Goal: Task Accomplishment & Management: Complete application form

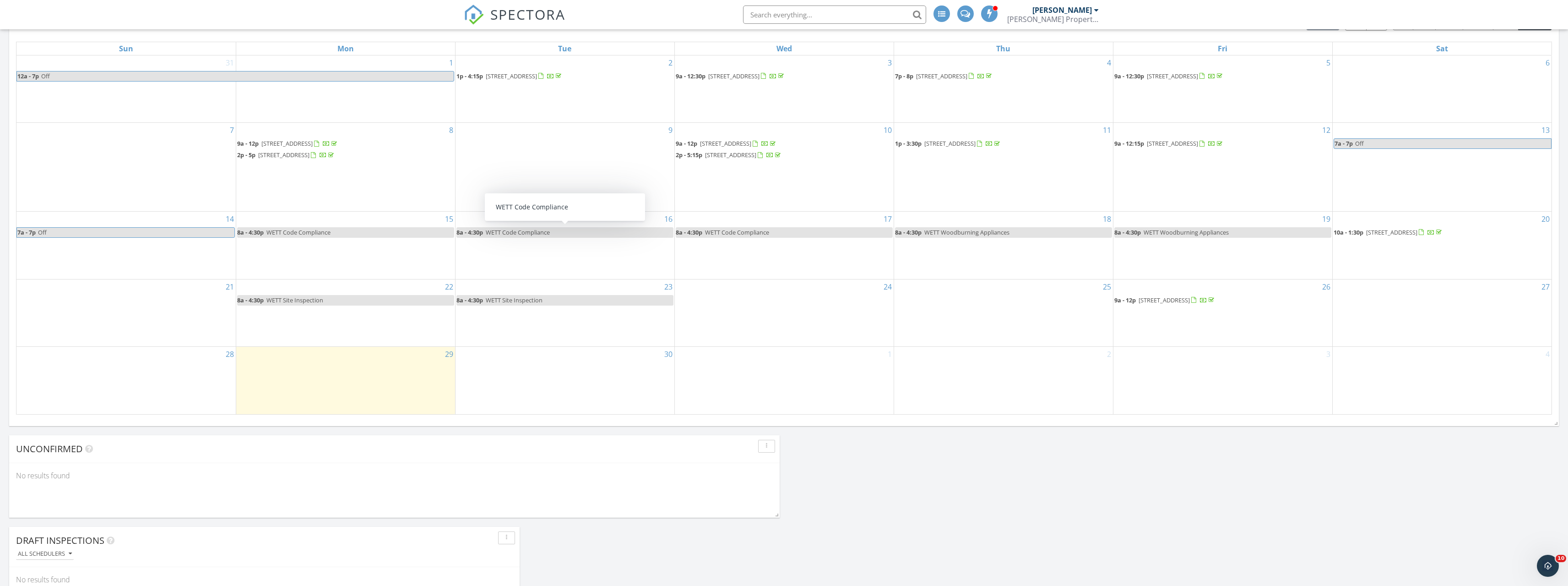
scroll to position [504, 0]
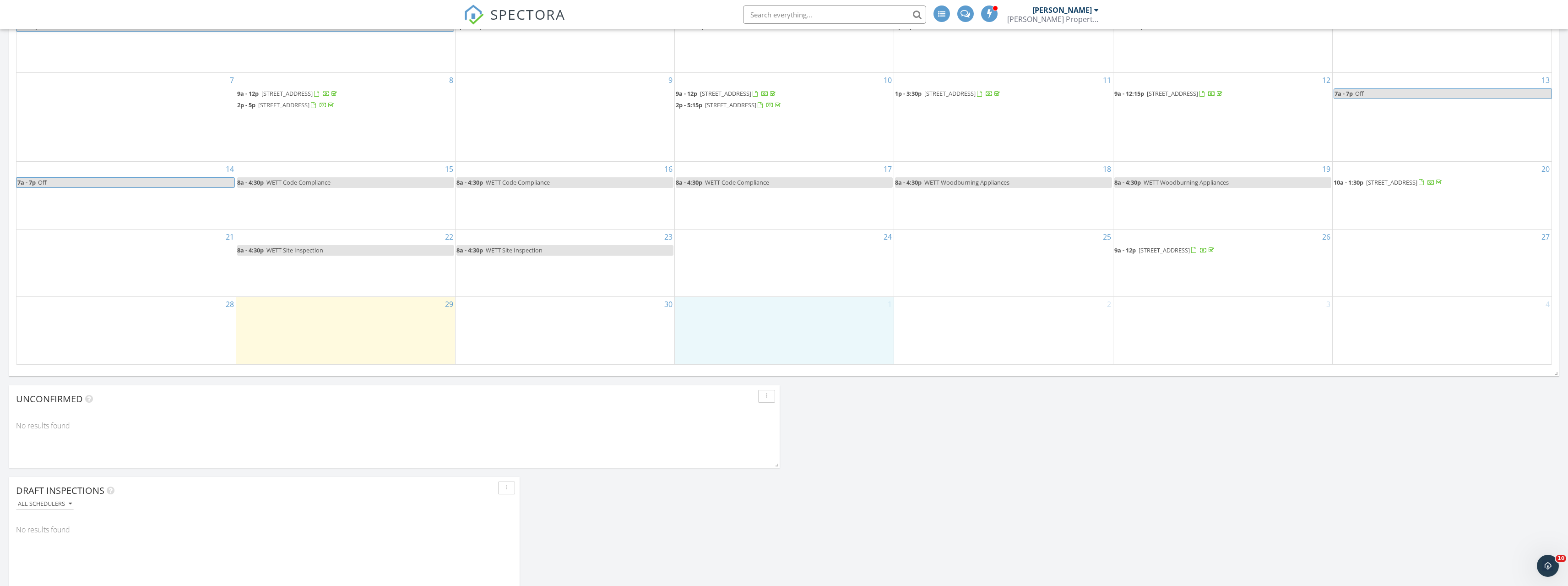
click at [781, 324] on div "1" at bounding box center [784, 330] width 218 height 67
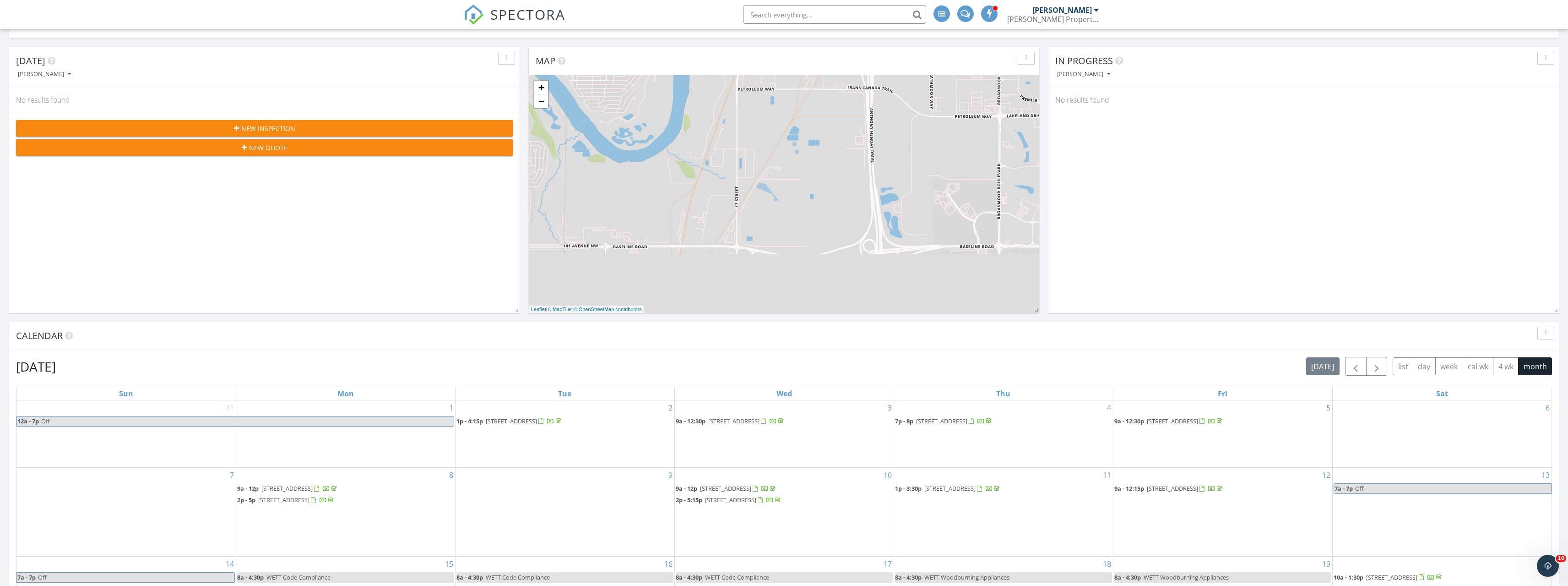
scroll to position [137, 0]
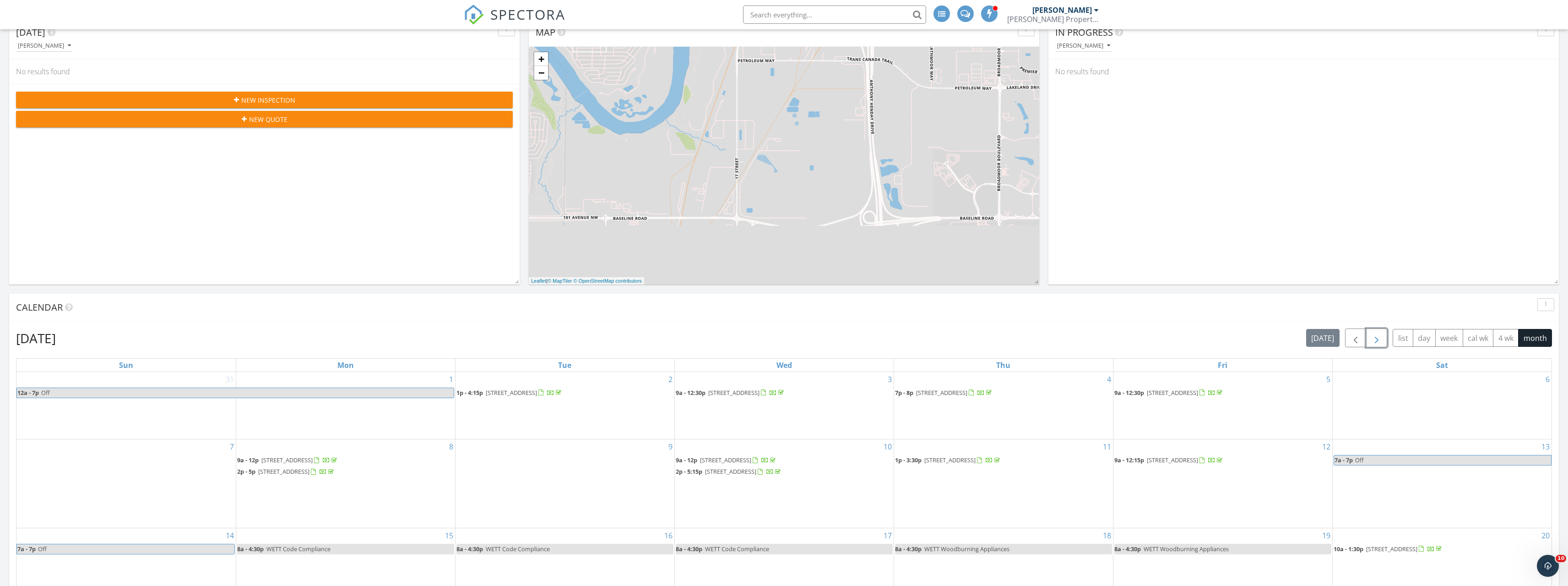
click at [1378, 339] on span "button" at bounding box center [1376, 338] width 11 height 11
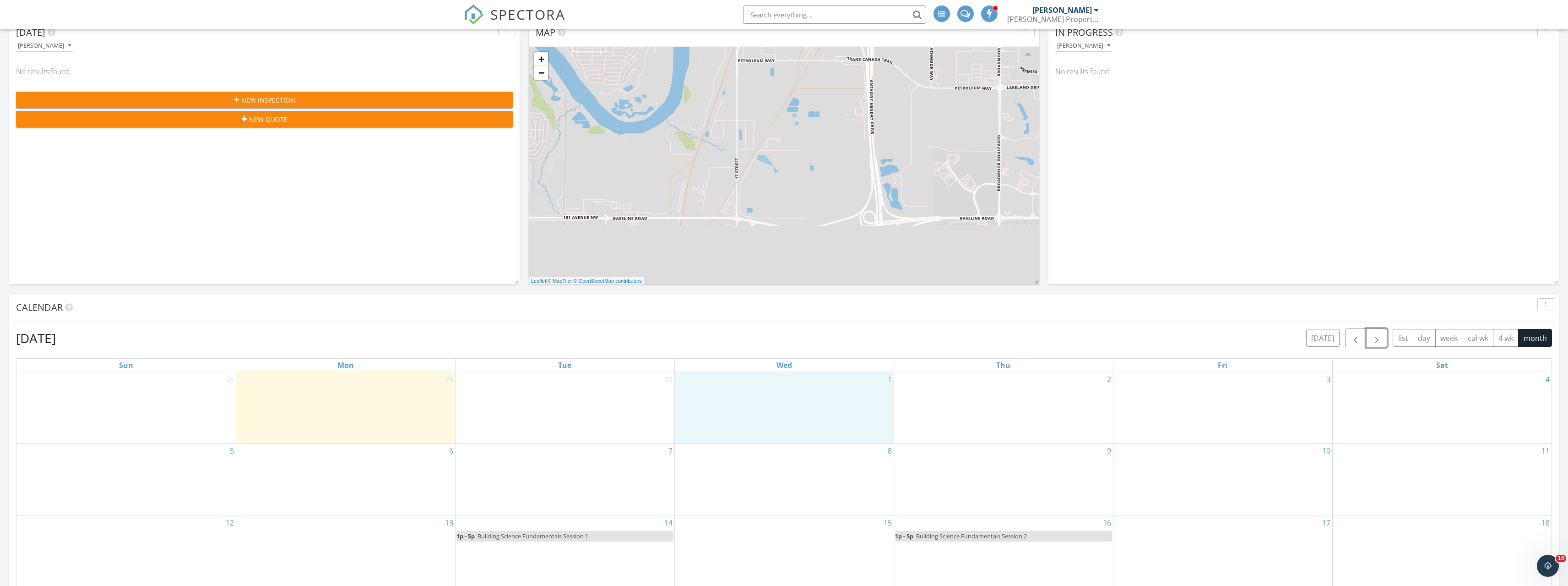
click at [767, 378] on div "1" at bounding box center [784, 406] width 218 height 71
click at [772, 337] on link "Inspection" at bounding box center [783, 339] width 47 height 15
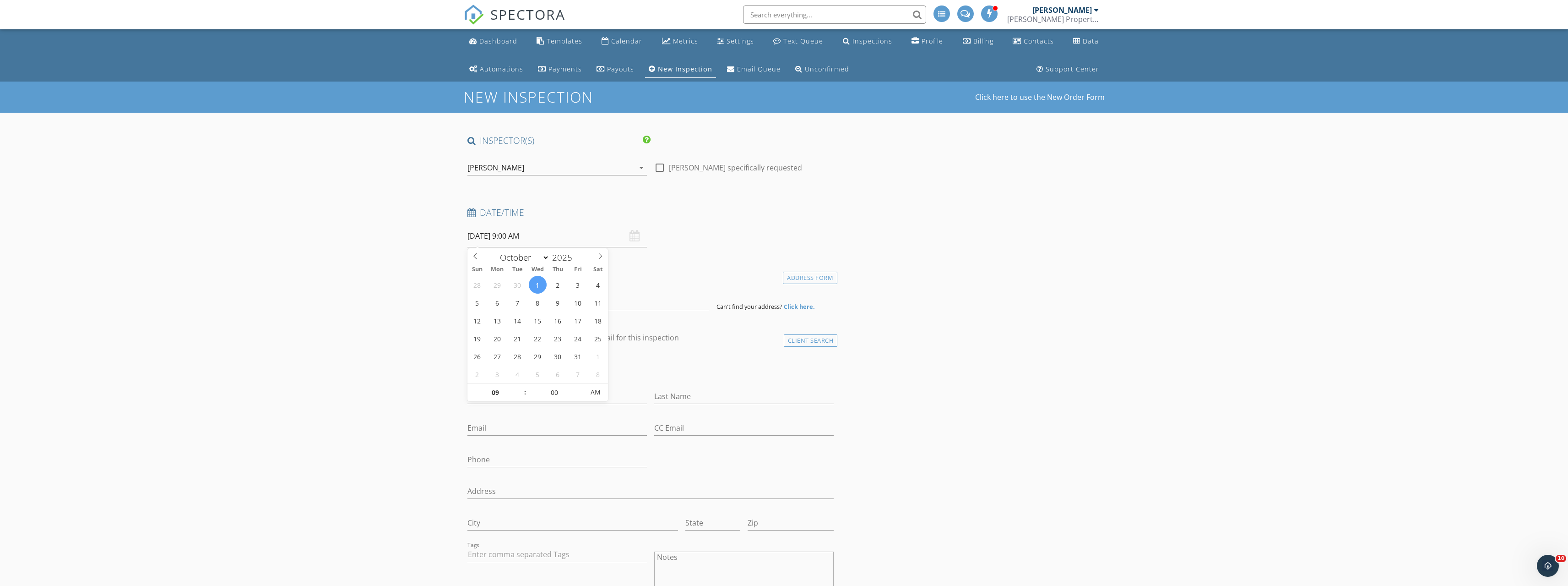
click at [539, 237] on input "10/01/2025 9:00 AM" at bounding box center [557, 235] width 180 height 23
type input "10"
type input "10/01/2025 10:00 AM"
click at [518, 386] on span at bounding box center [520, 387] width 6 height 9
type input "11"
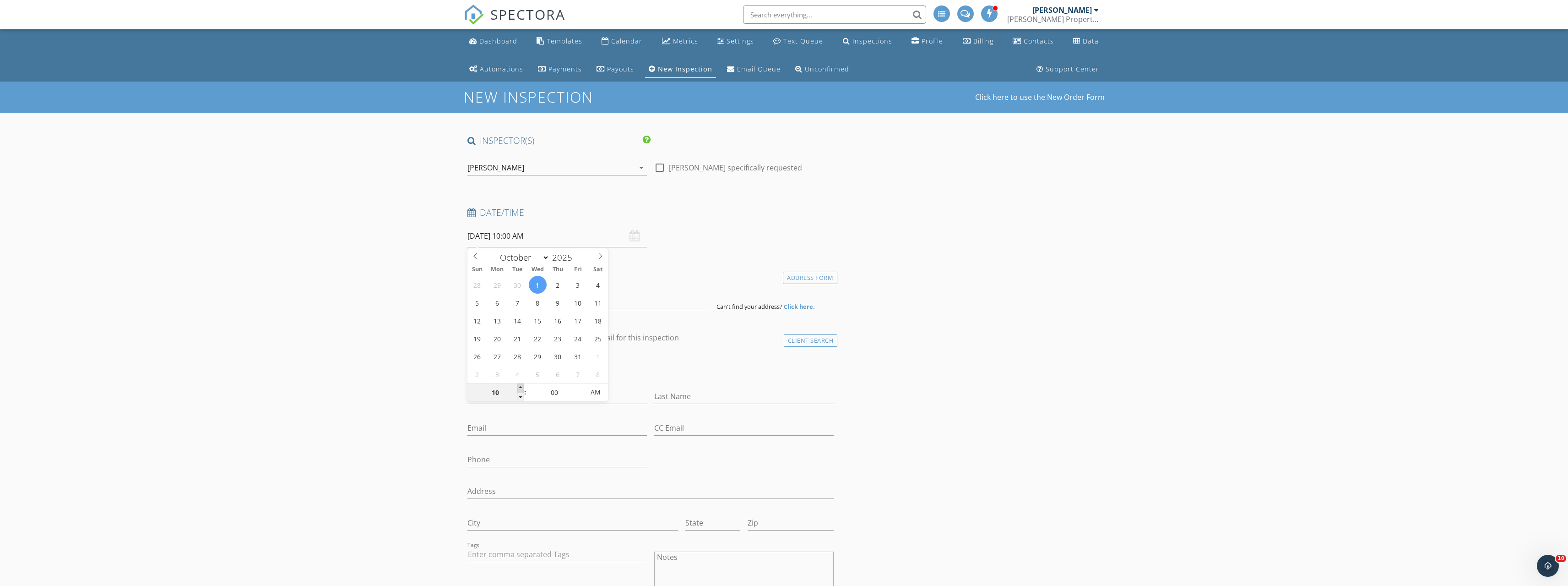
type input "10/01/2025 11:00 AM"
click at [518, 386] on span at bounding box center [520, 387] width 6 height 9
click at [683, 241] on div "Date/Time 10/01/2025 11:00 AM" at bounding box center [650, 226] width 374 height 41
click at [564, 301] on input at bounding box center [588, 299] width 241 height 23
click at [141, 534] on icon at bounding box center [141, 535] width 6 height 7
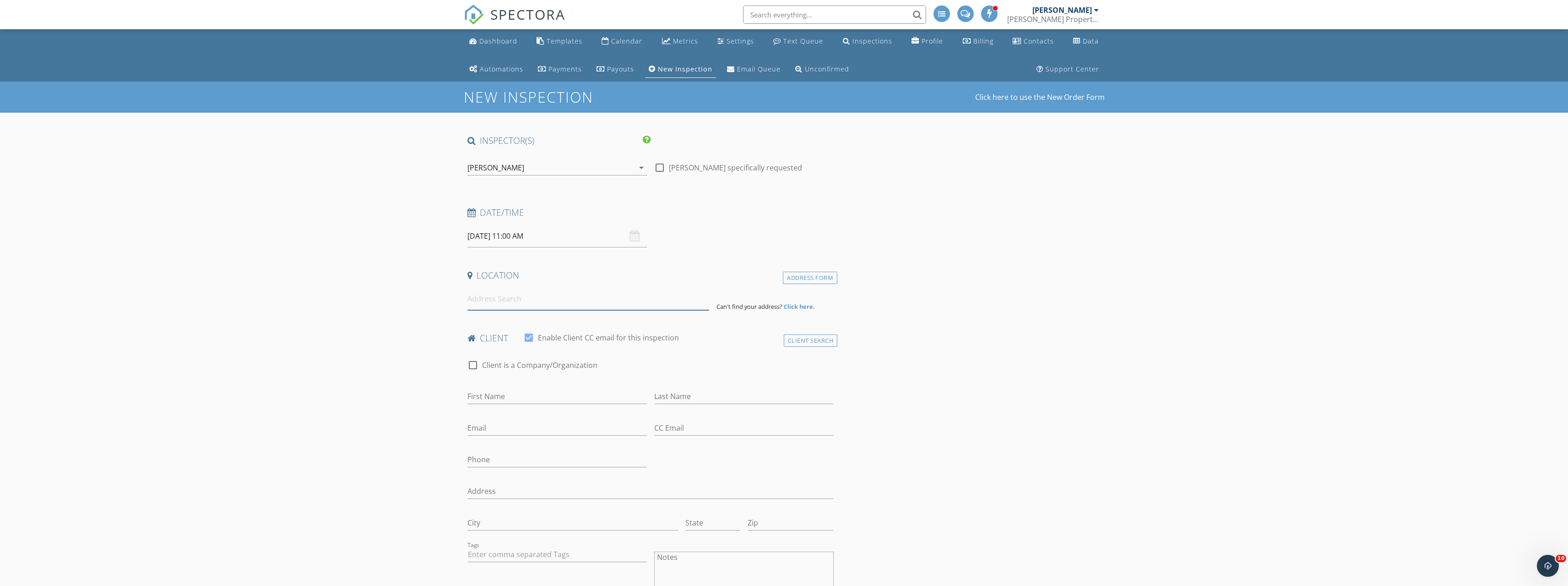
click at [547, 301] on input at bounding box center [588, 299] width 241 height 23
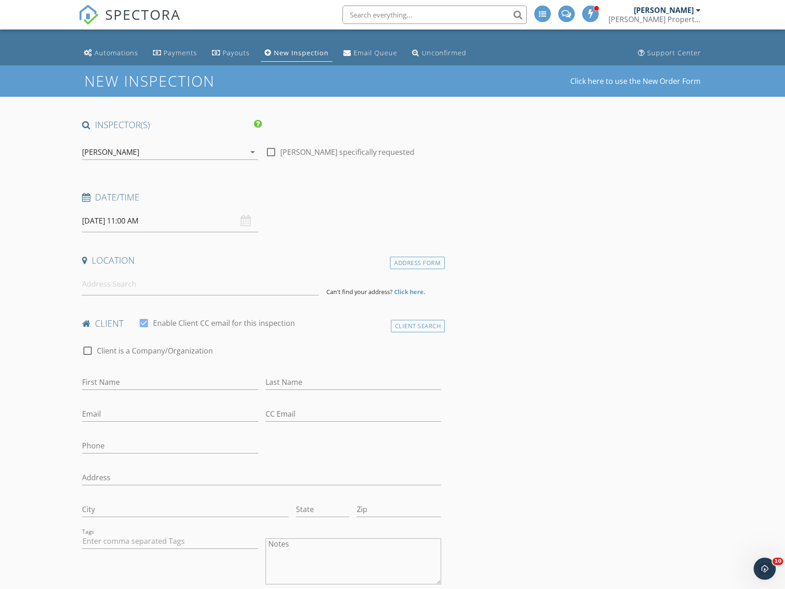
scroll to position [46, 0]
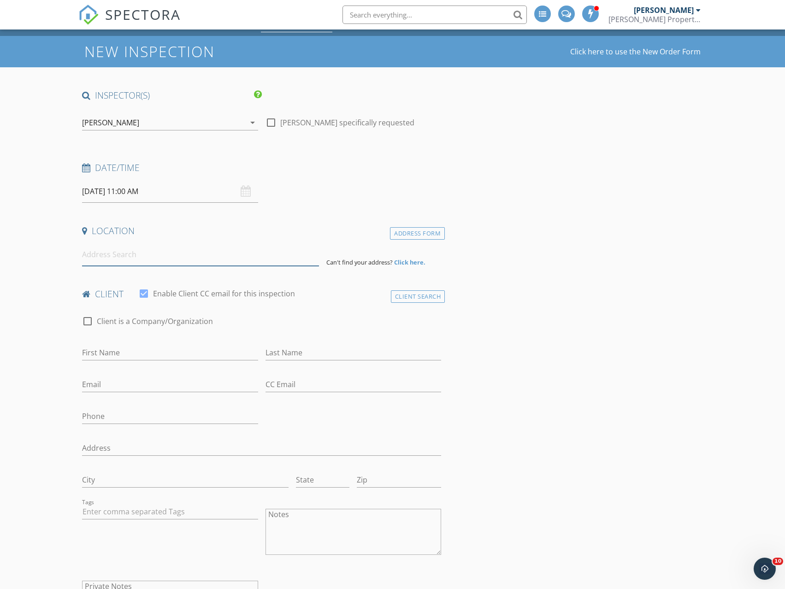
click at [105, 251] on input at bounding box center [200, 254] width 237 height 23
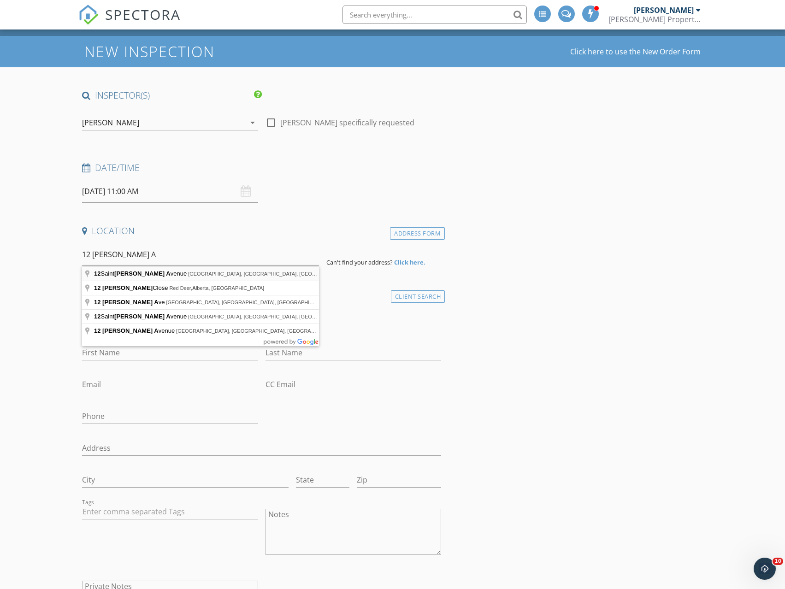
type input "12 Saint Andrews Avenue, Stony Plain, AB, Canada"
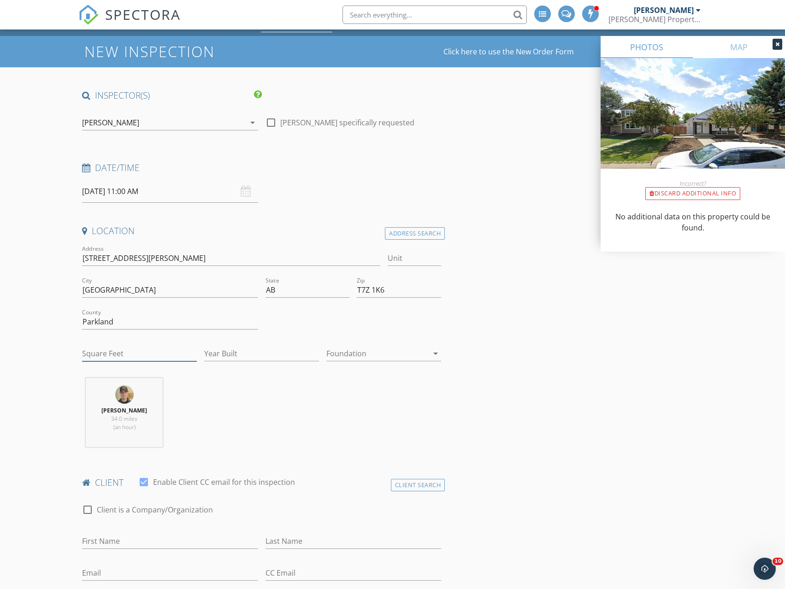
click at [100, 354] on input "Square Feet" at bounding box center [139, 353] width 115 height 15
type input "1900"
drag, startPoint x: 244, startPoint y: 345, endPoint x: 238, endPoint y: 349, distance: 7.9
click at [238, 349] on div "Year Built" at bounding box center [261, 356] width 115 height 30
type input "1984"
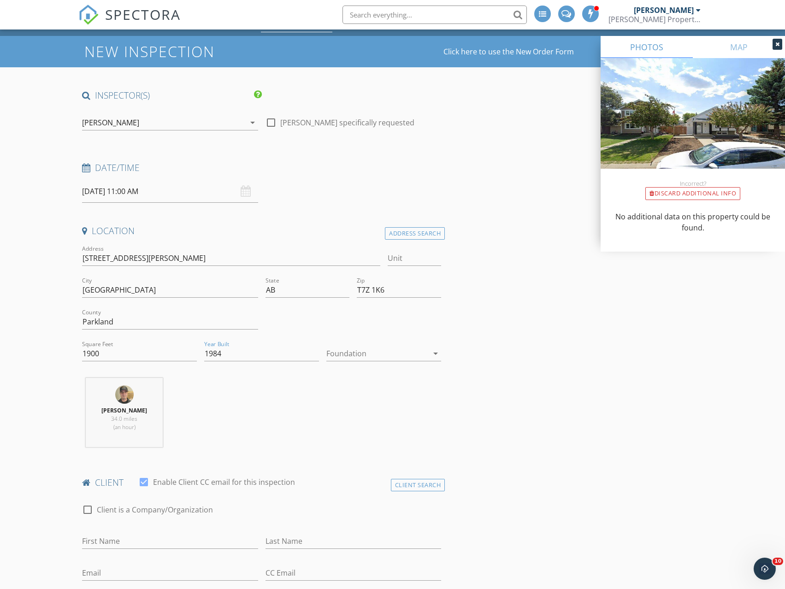
click at [354, 349] on div at bounding box center [377, 353] width 102 height 15
click at [350, 377] on div "Basement" at bounding box center [384, 379] width 100 height 11
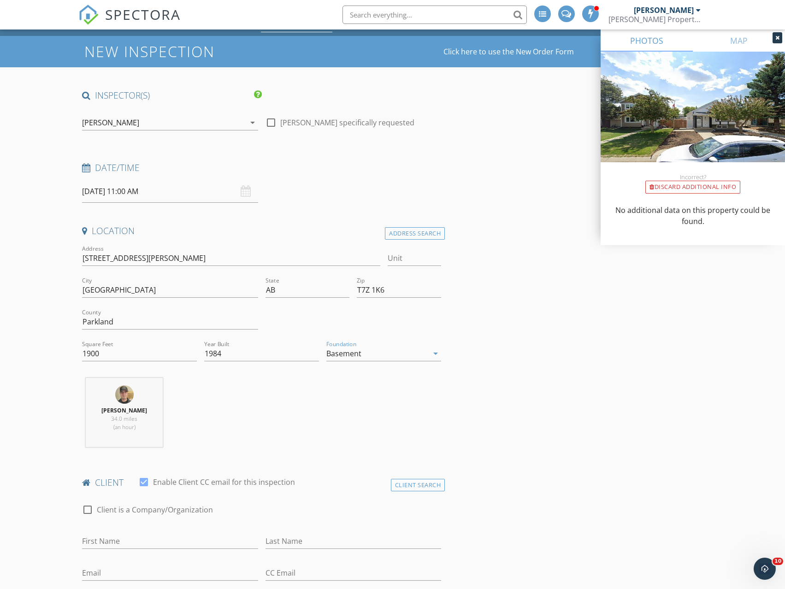
scroll to position [323, 0]
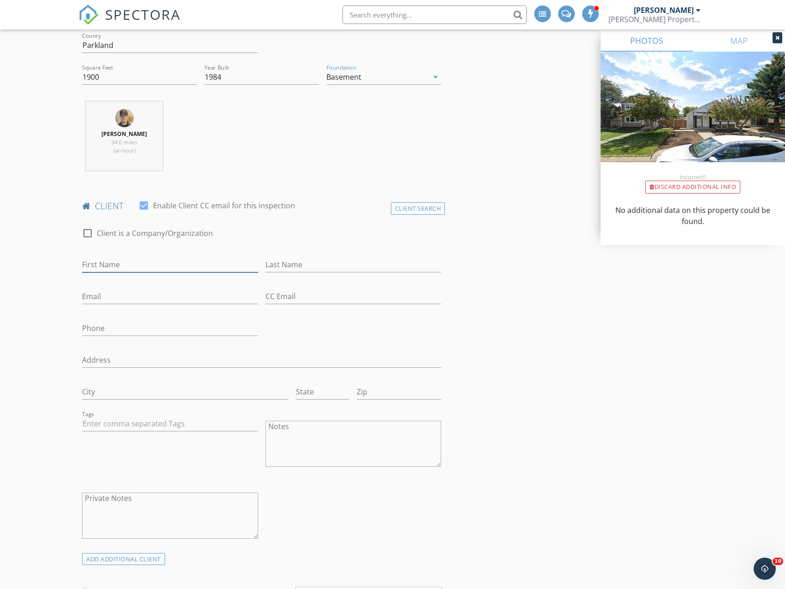
click at [114, 262] on input "First Name" at bounding box center [170, 264] width 176 height 15
type input "Mike"
type input "Dux"
click at [173, 296] on input "Email" at bounding box center [170, 296] width 176 height 15
type input "dux.mike@outlook.com"
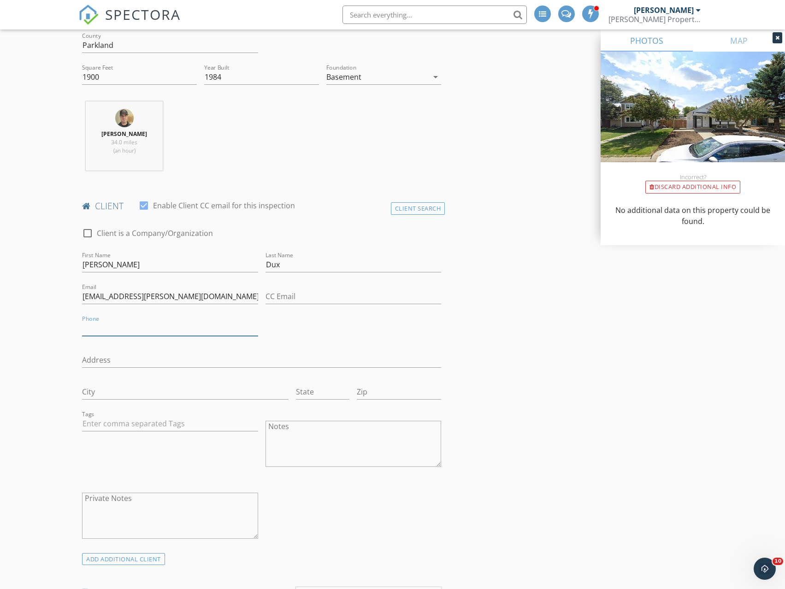
click at [109, 328] on input "Phone" at bounding box center [170, 328] width 176 height 15
click at [99, 358] on input "Address" at bounding box center [261, 360] width 359 height 15
type input "75-92 Longview Drive"
click at [92, 396] on input "City" at bounding box center [185, 392] width 207 height 15
type input "Spruce Grove"
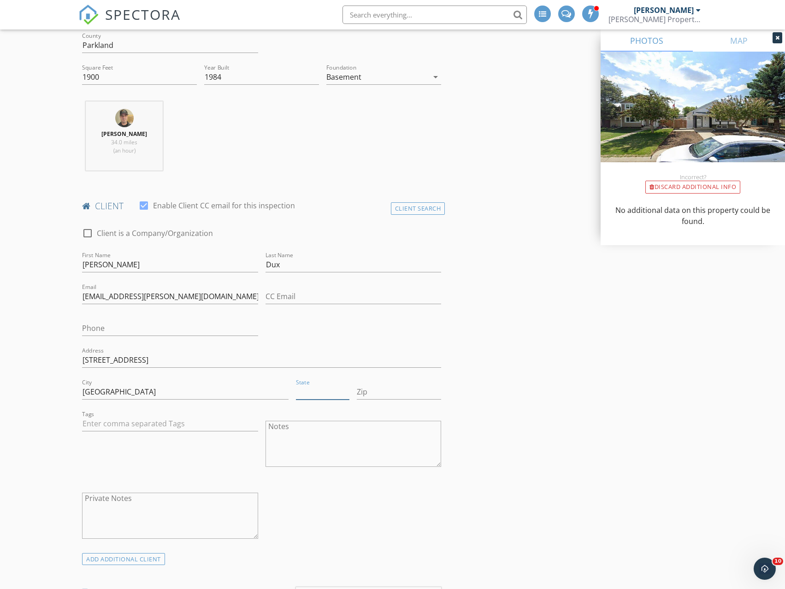
click at [324, 387] on input "State" at bounding box center [322, 392] width 53 height 15
type input "AB"
click at [387, 391] on input "Zip" at bounding box center [399, 392] width 84 height 15
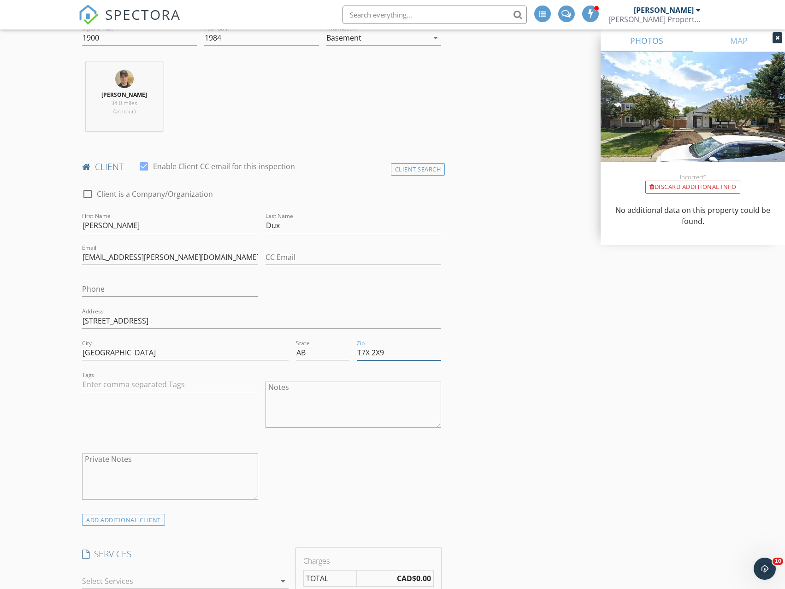
scroll to position [415, 0]
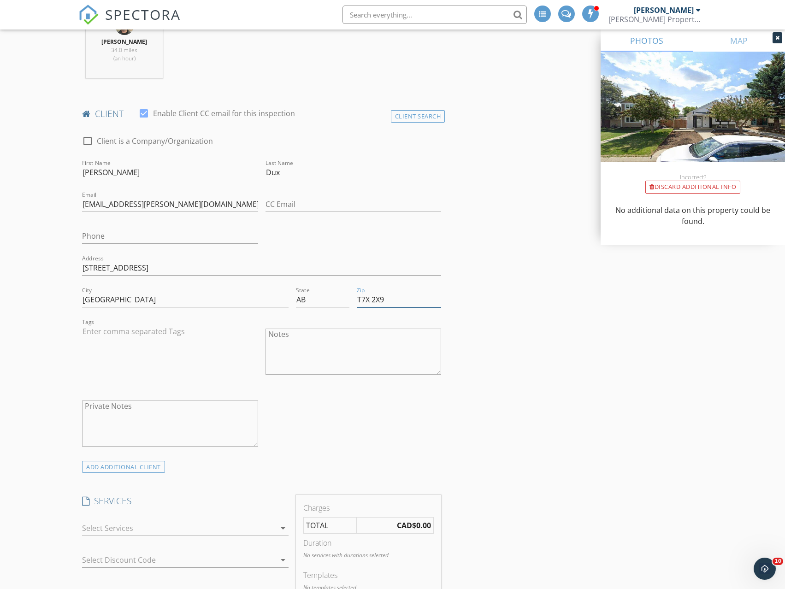
type input "T7X 2X9"
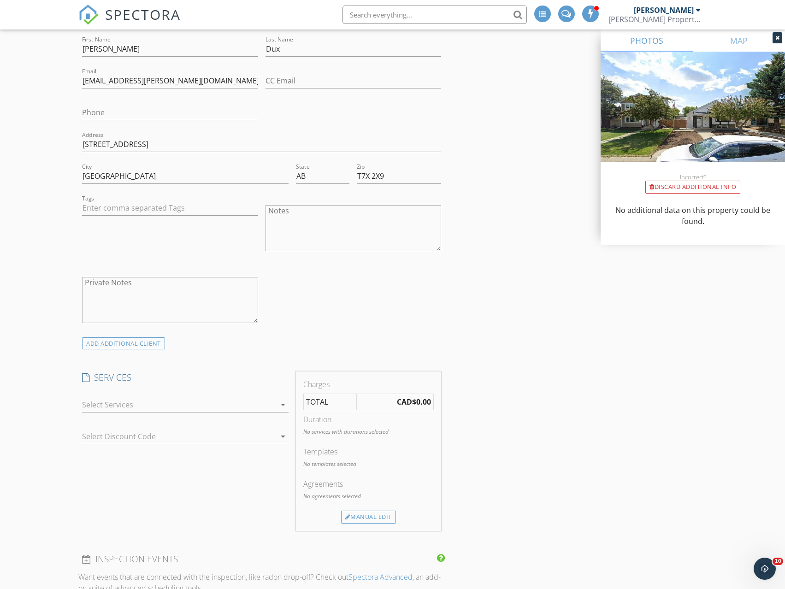
scroll to position [553, 0]
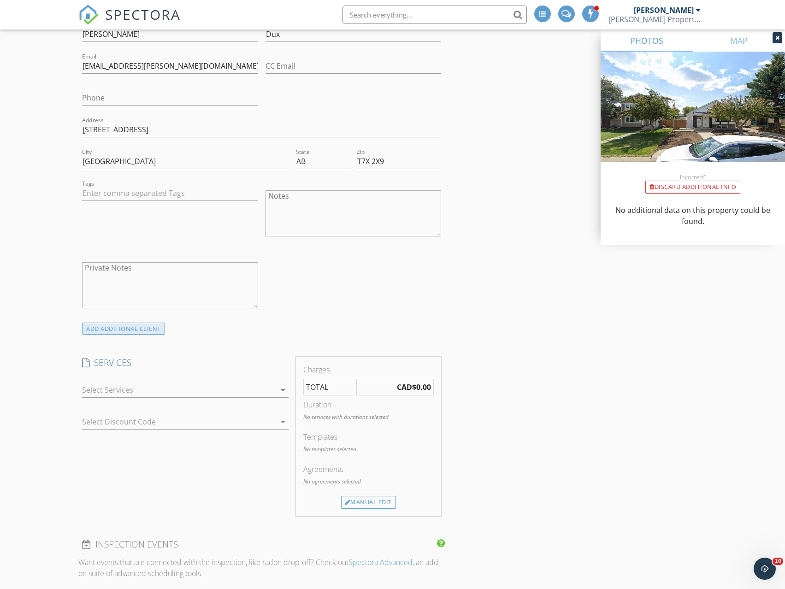
click at [125, 325] on div "ADD ADDITIONAL client" at bounding box center [123, 329] width 83 height 12
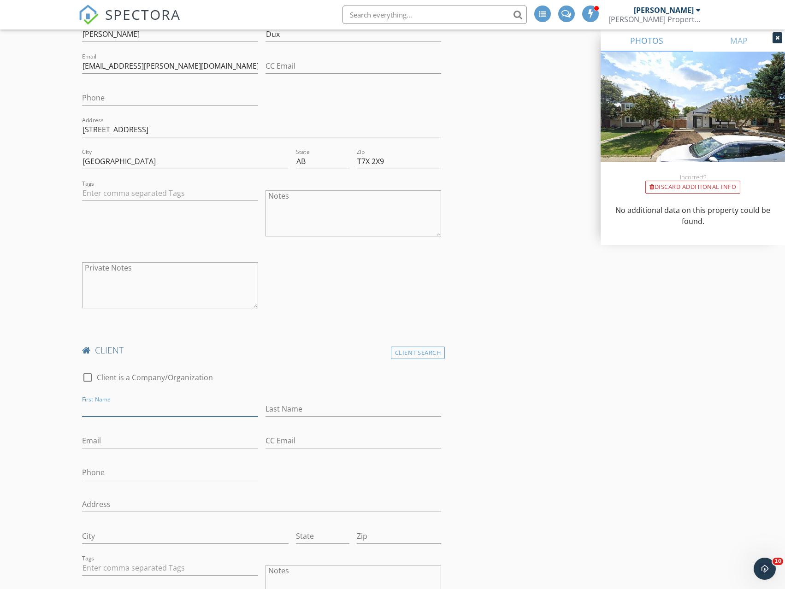
drag, startPoint x: 112, startPoint y: 407, endPoint x: 118, endPoint y: 408, distance: 5.8
click at [112, 407] on input "First Name" at bounding box center [170, 409] width 176 height 15
type input "Tami"
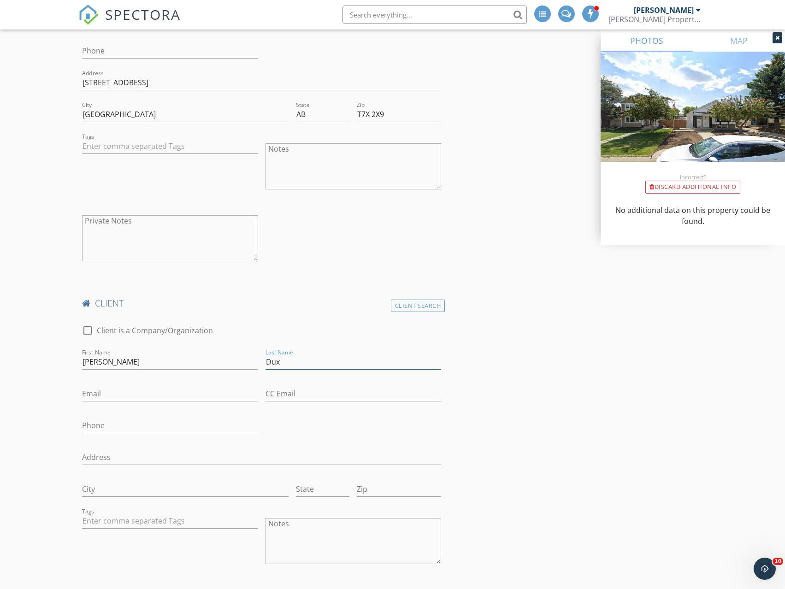
scroll to position [645, 0]
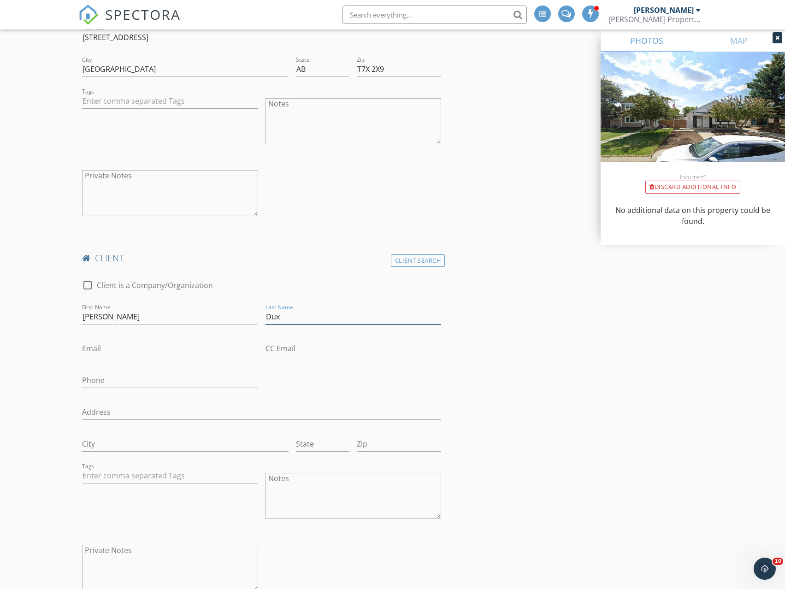
type input "Dux"
click at [112, 379] on input "Phone" at bounding box center [170, 380] width 176 height 15
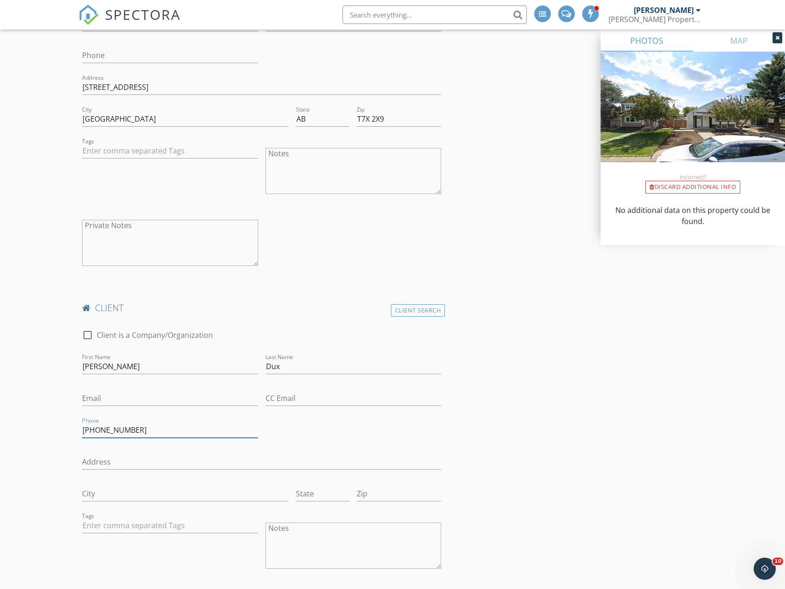
scroll to position [553, 0]
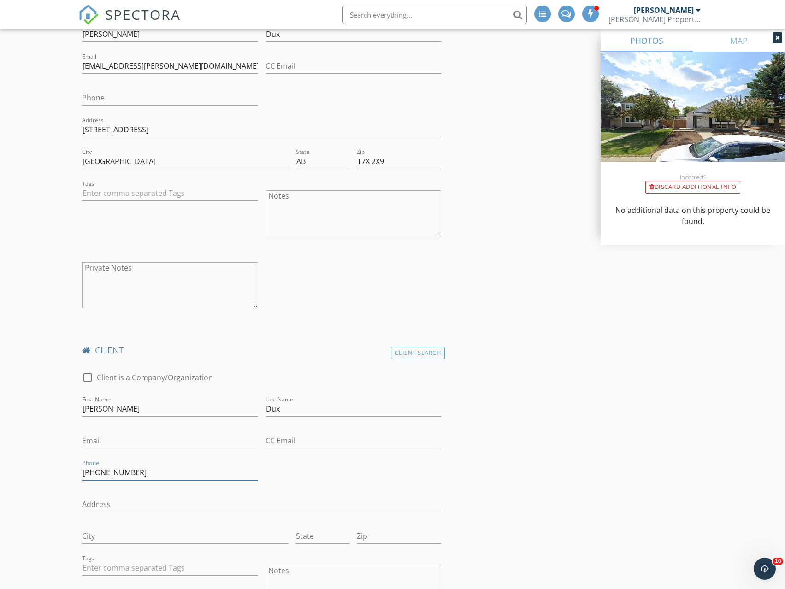
type input "403-350-6522"
drag, startPoint x: 166, startPoint y: 130, endPoint x: 79, endPoint y: 132, distance: 86.3
click at [79, 132] on div "Address 75-92 Longview Drive" at bounding box center [261, 131] width 367 height 32
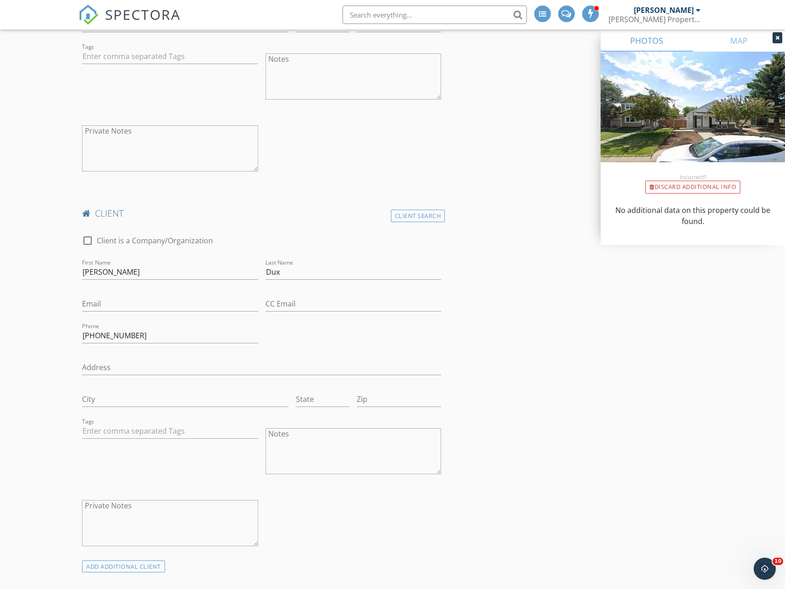
scroll to position [692, 0]
click at [101, 367] on input "Address" at bounding box center [261, 366] width 359 height 15
paste input "75-92 Longview Drive"
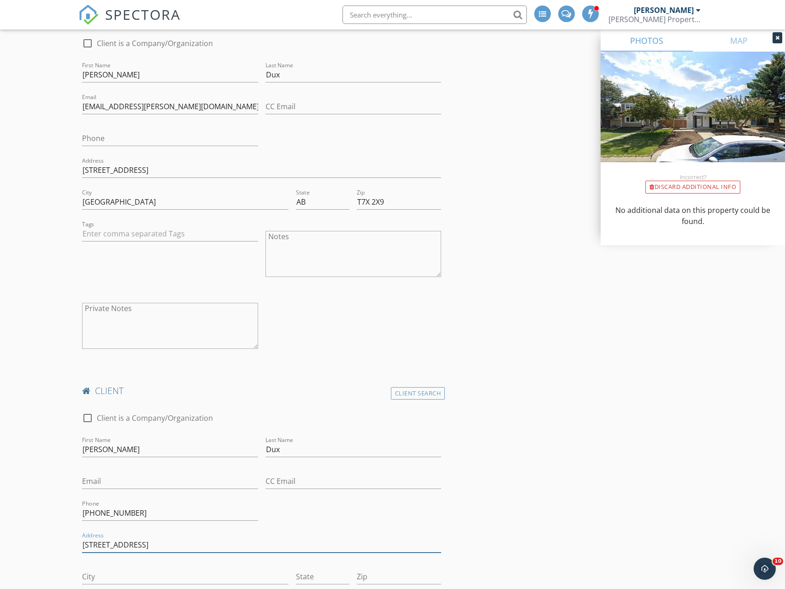
scroll to position [507, 0]
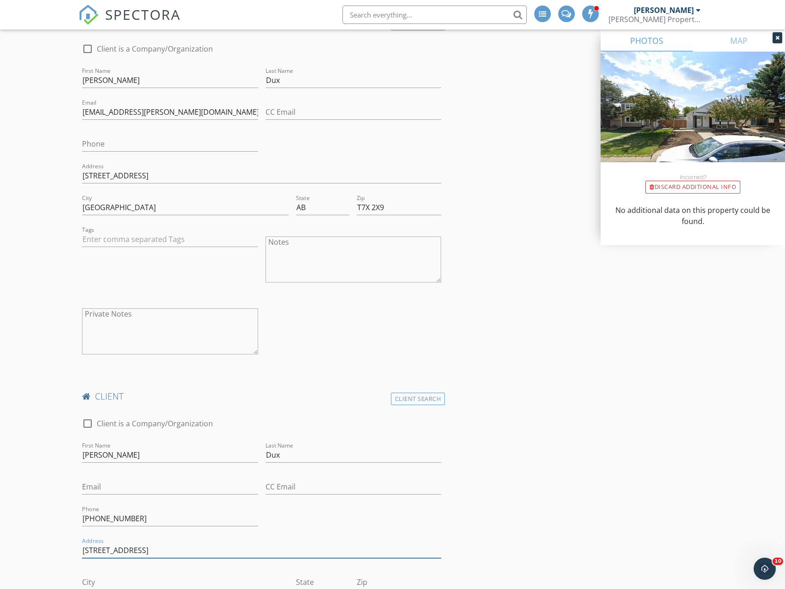
type input "75-92 Longview Drive"
drag, startPoint x: 143, startPoint y: 209, endPoint x: 79, endPoint y: 204, distance: 63.9
click at [79, 204] on div "City Spruce Grove" at bounding box center [185, 209] width 214 height 32
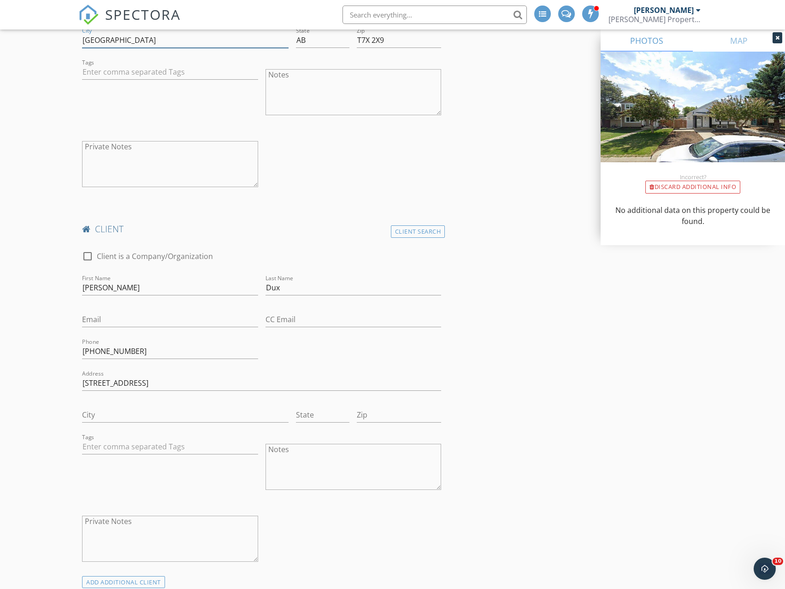
scroll to position [692, 0]
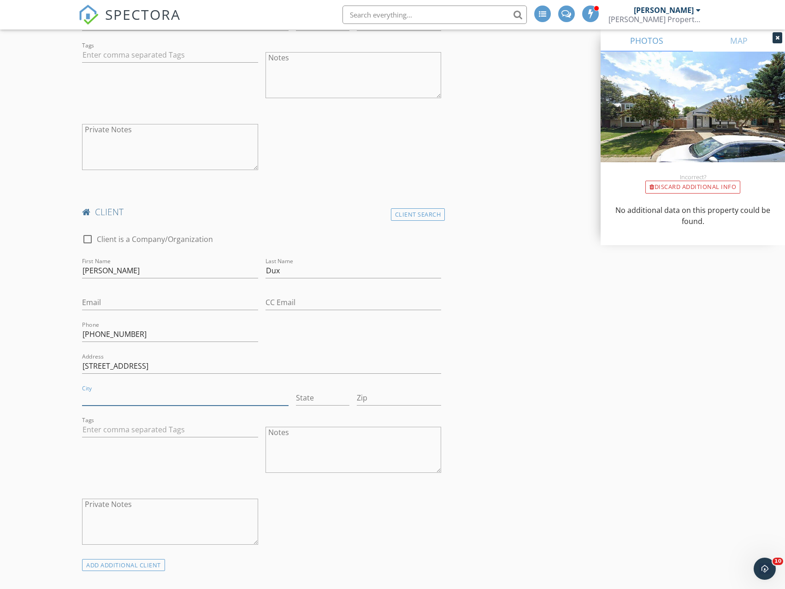
click at [119, 399] on input "City" at bounding box center [185, 398] width 207 height 15
paste input "Spruce Grove"
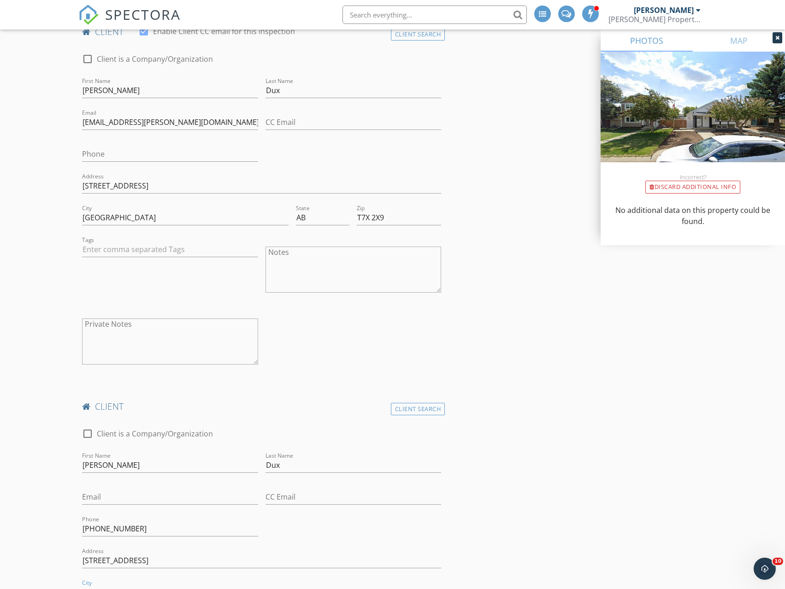
scroll to position [461, 0]
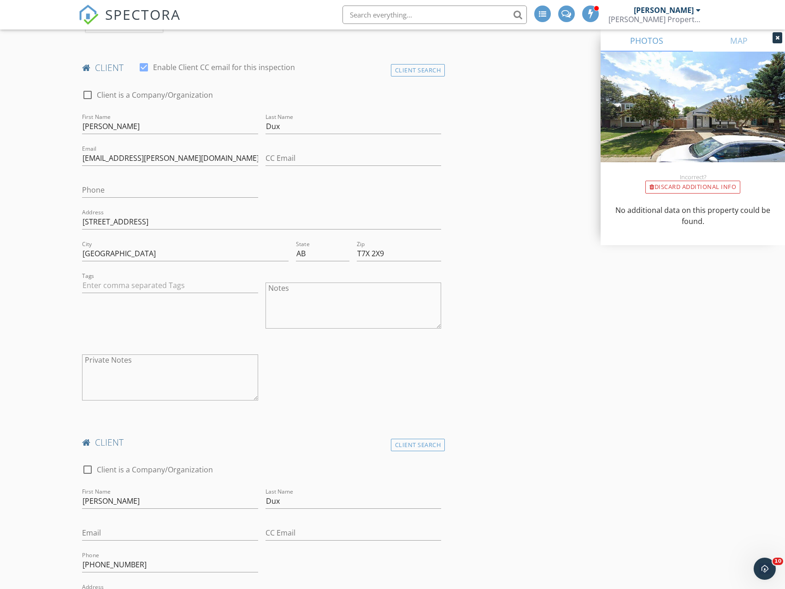
type input "Spruce Grove"
drag, startPoint x: 391, startPoint y: 254, endPoint x: 347, endPoint y: 250, distance: 44.0
click at [347, 250] on div "City Spruce Grove State AB Zip T7X 2X9" at bounding box center [261, 255] width 367 height 32
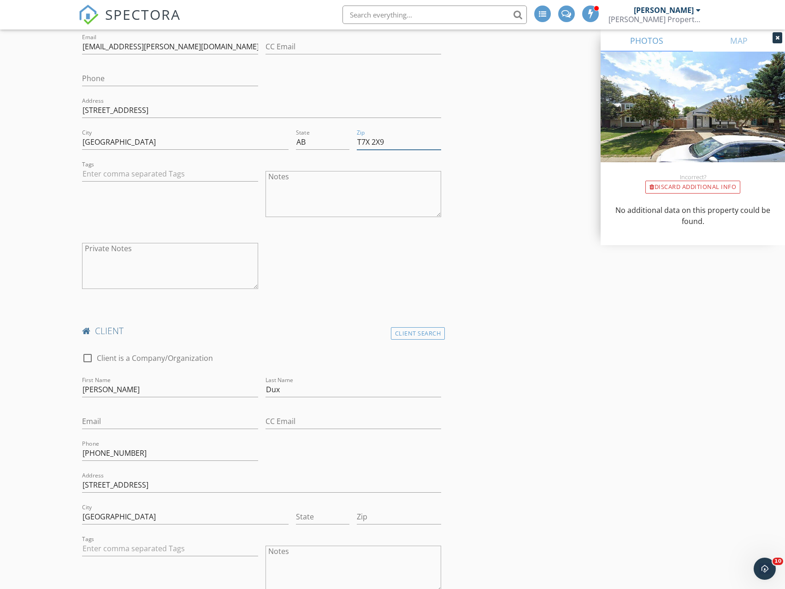
scroll to position [599, 0]
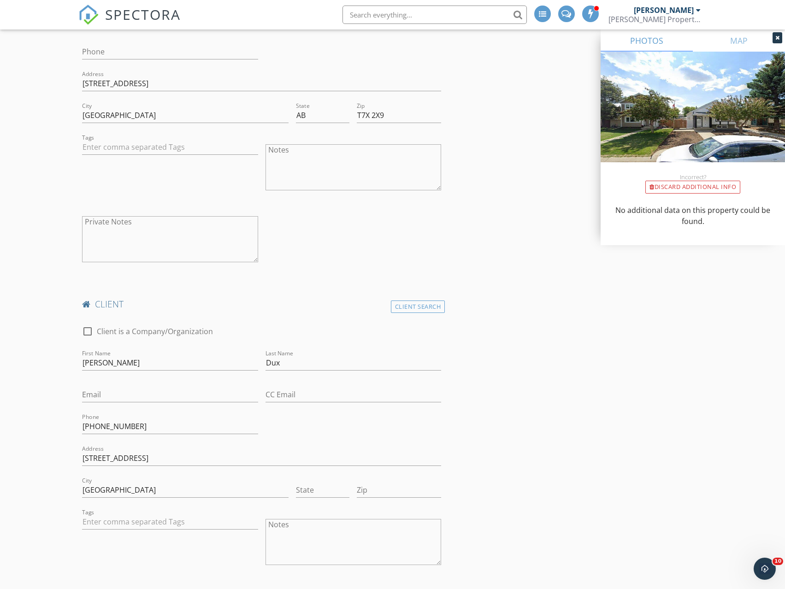
click at [369, 483] on div "Zip" at bounding box center [399, 492] width 84 height 30
click at [371, 491] on input "Zip" at bounding box center [399, 490] width 84 height 15
paste input "T7X 2X9"
type input "T7X 2X9"
click at [319, 493] on input "State" at bounding box center [322, 490] width 53 height 15
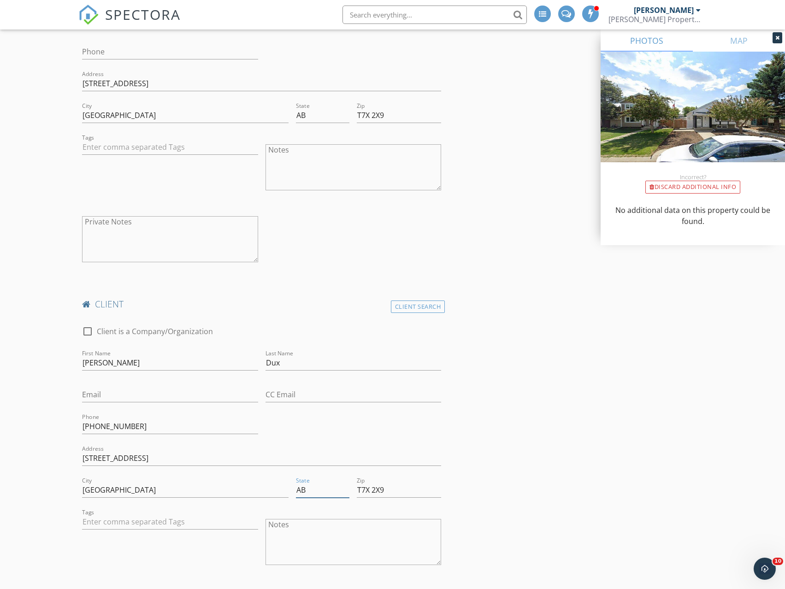
type input "AB"
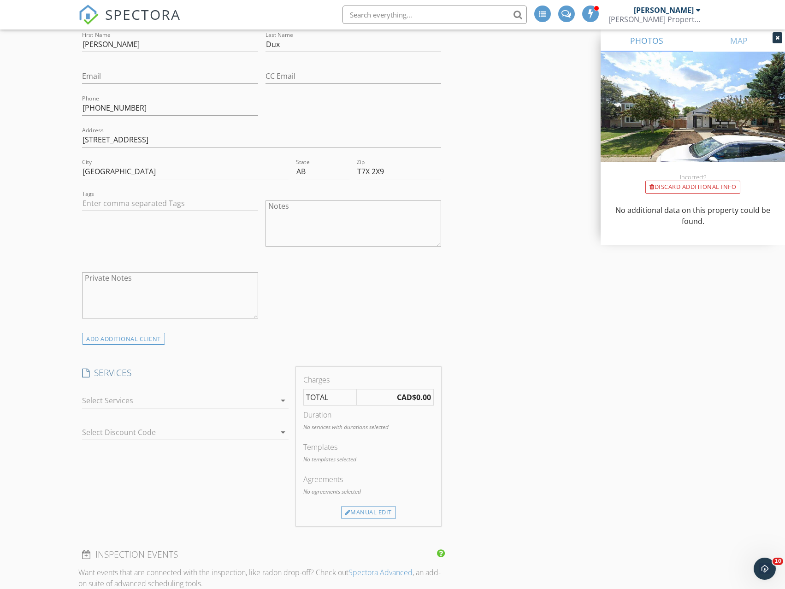
scroll to position [922, 0]
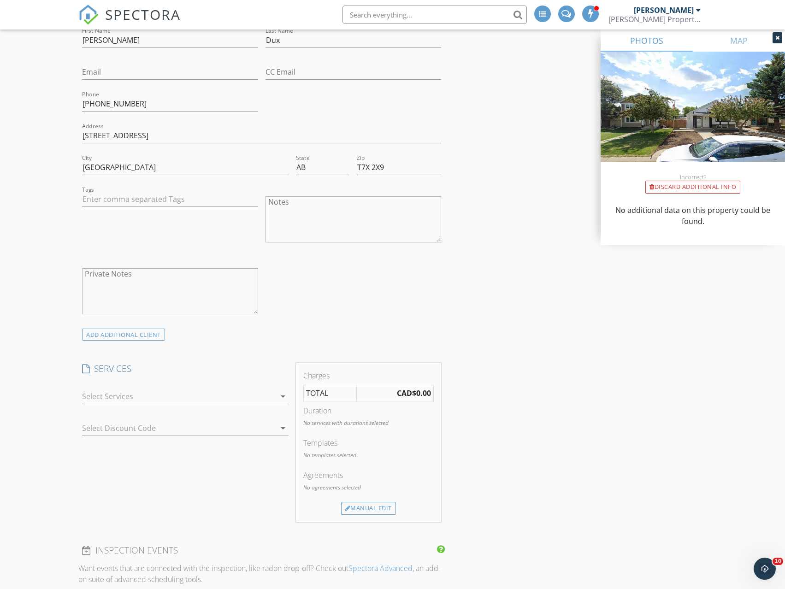
click at [149, 397] on div at bounding box center [179, 396] width 194 height 15
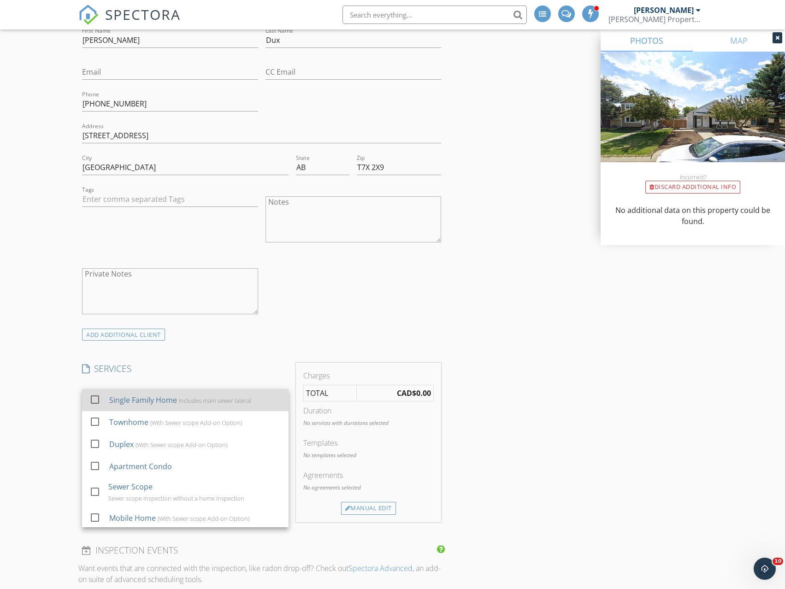
click at [147, 400] on div "Single Family Home" at bounding box center [143, 400] width 68 height 11
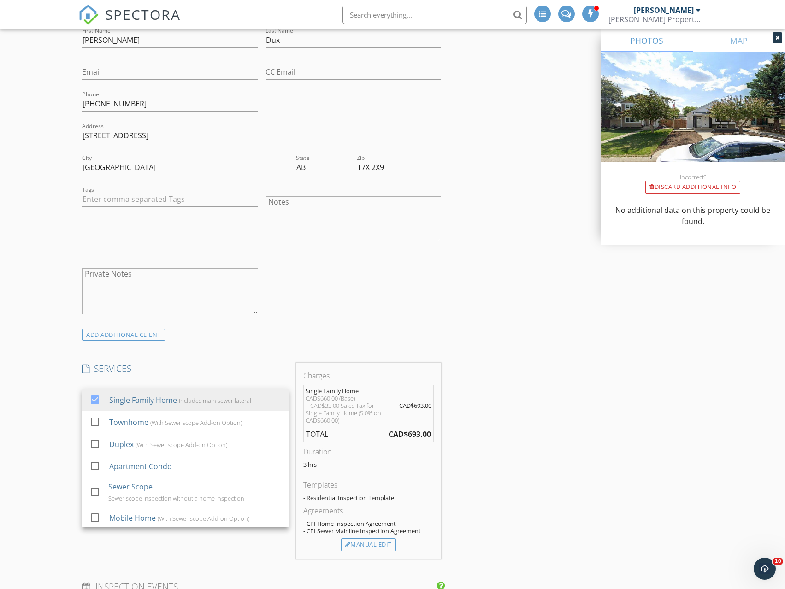
click at [533, 298] on div "INSPECTOR(S) check_box Darren Hiscock PRIMARY Darren Hiscock arrow_drop_down ch…" at bounding box center [392, 324] width 628 height 2222
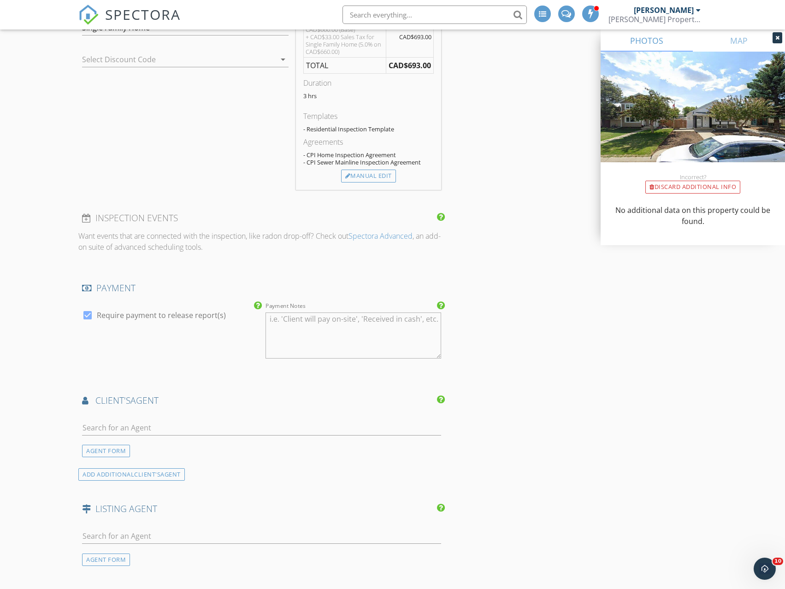
scroll to position [1383, 0]
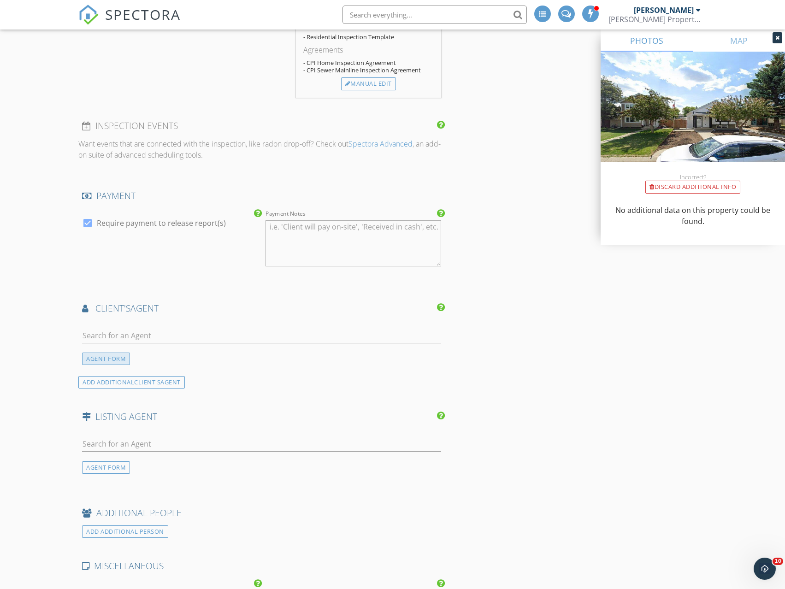
click at [111, 357] on div "AGENT FORM" at bounding box center [106, 359] width 48 height 12
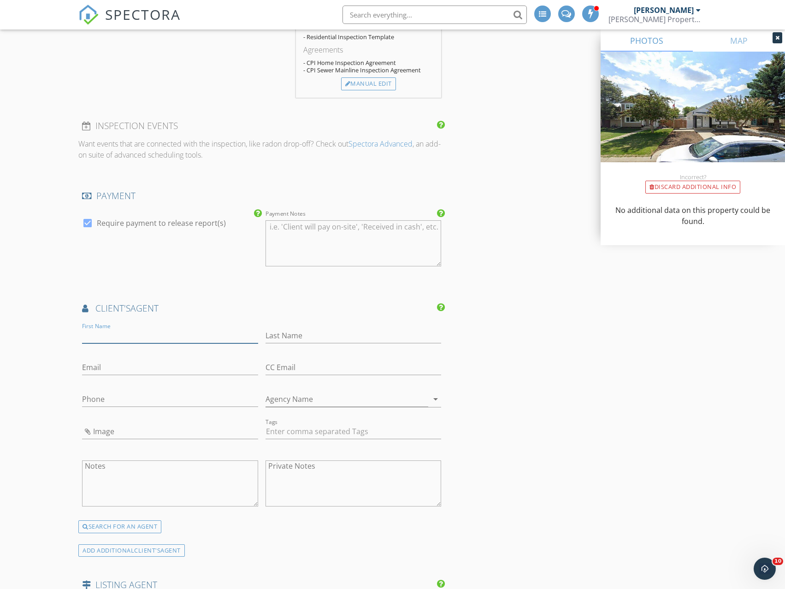
click at [123, 335] on input "First Name" at bounding box center [170, 335] width 176 height 15
type input "Jesse"
type input "Morrison"
click at [106, 397] on input "Phone" at bounding box center [170, 399] width 176 height 15
type input "403-506-4136"
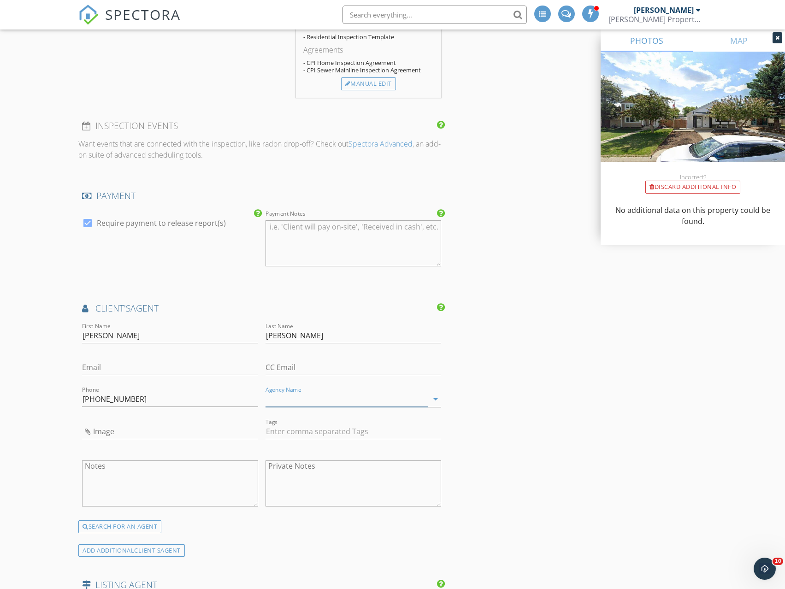
click at [311, 398] on input "Agency Name" at bounding box center [347, 399] width 163 height 15
paste input "The Good Real Estate Company logo The Good Real Estate Company"
click at [323, 401] on input "The Good Real Estate Company logo The Good Real Estate Company" at bounding box center [347, 399] width 163 height 15
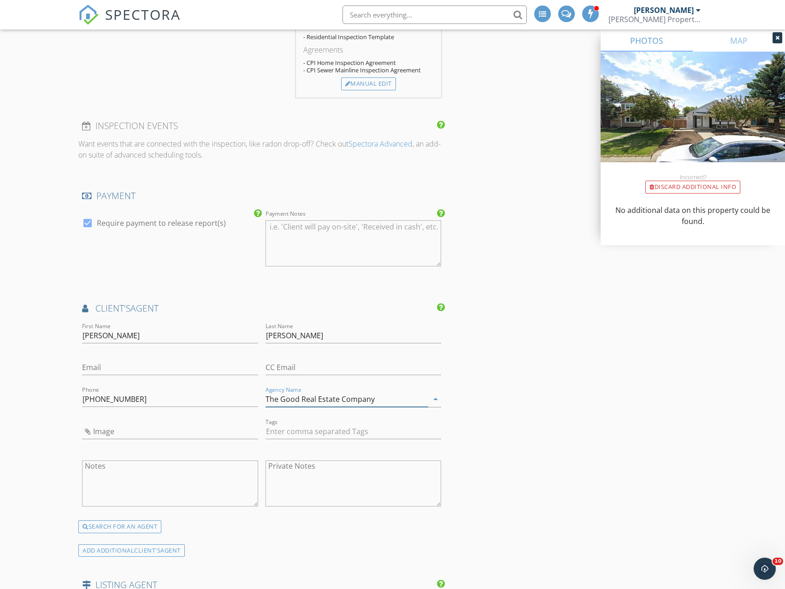
type input "The Good Real Estate Company"
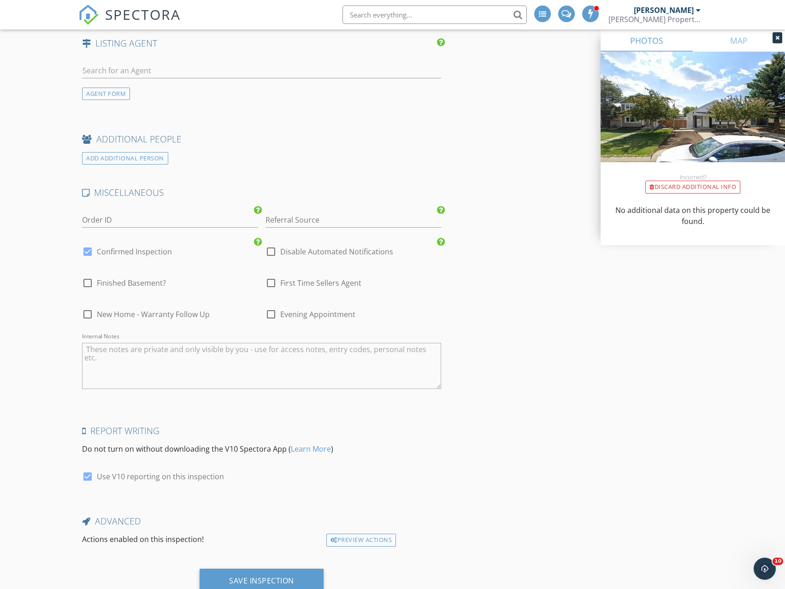
scroll to position [1959, 0]
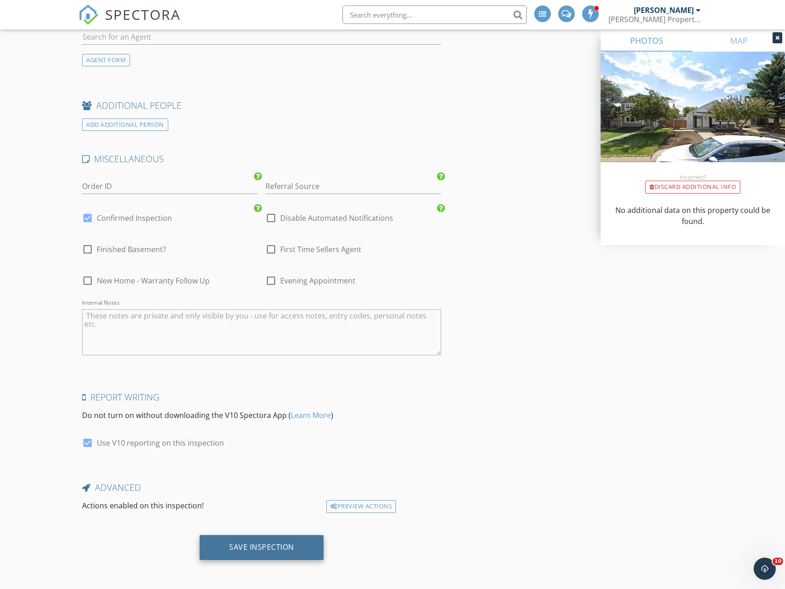
click at [253, 547] on div "Save Inspection" at bounding box center [261, 547] width 65 height 9
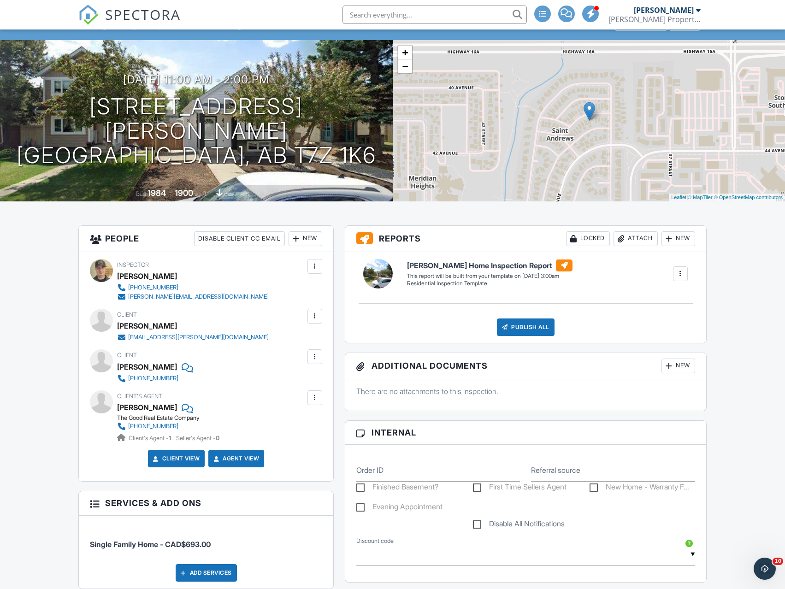
scroll to position [92, 0]
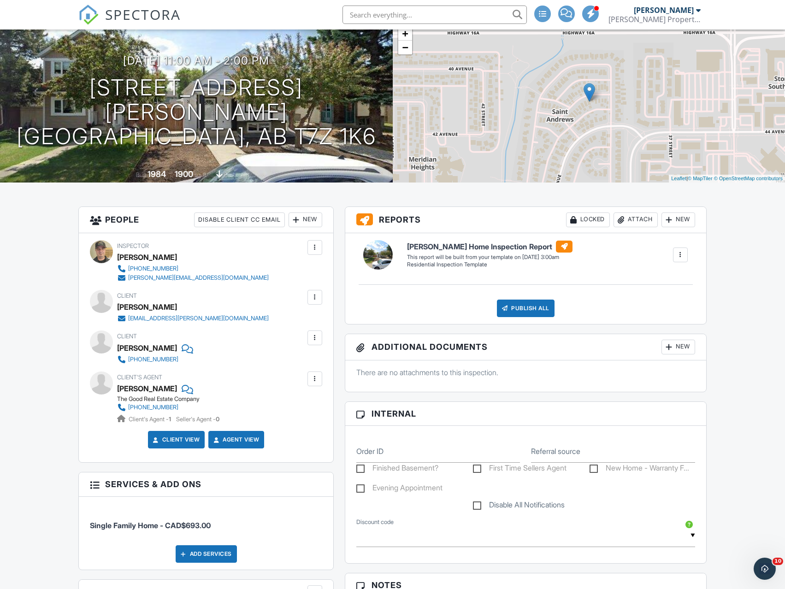
click at [675, 252] on div at bounding box center [680, 255] width 15 height 15
click at [662, 277] on div "Build Now" at bounding box center [661, 280] width 45 height 11
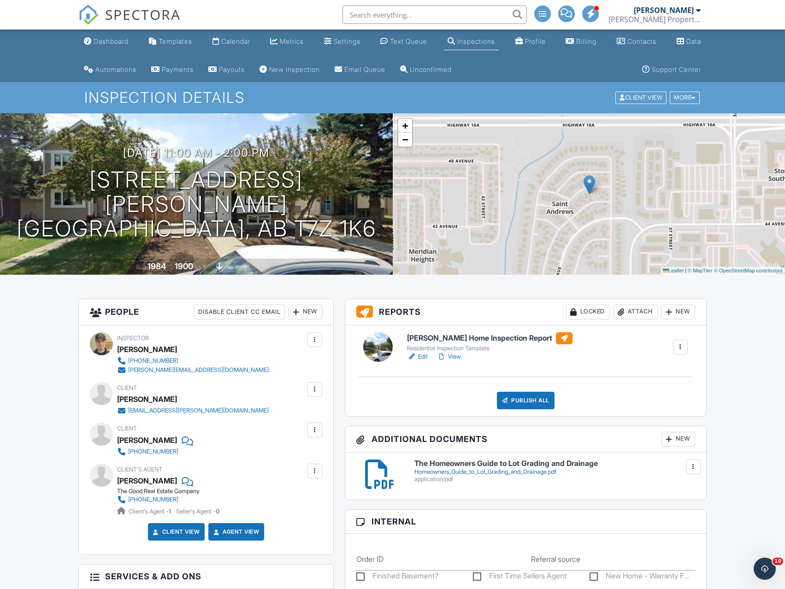
click at [421, 353] on link "Edit" at bounding box center [417, 356] width 21 height 9
